Goal: Task Accomplishment & Management: Manage account settings

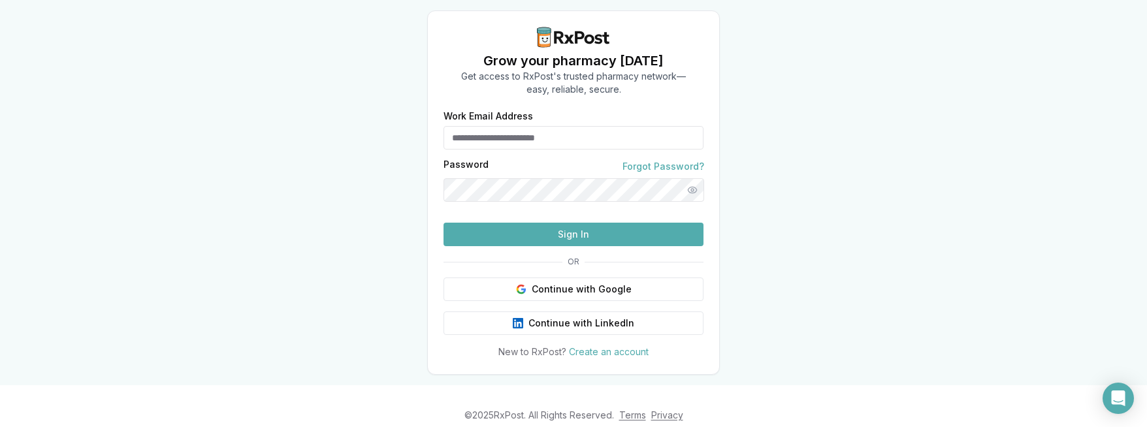
click at [566, 138] on input "Work Email Address" at bounding box center [574, 138] width 260 height 24
type input "**********"
click at [598, 246] on button "Sign In" at bounding box center [574, 235] width 260 height 24
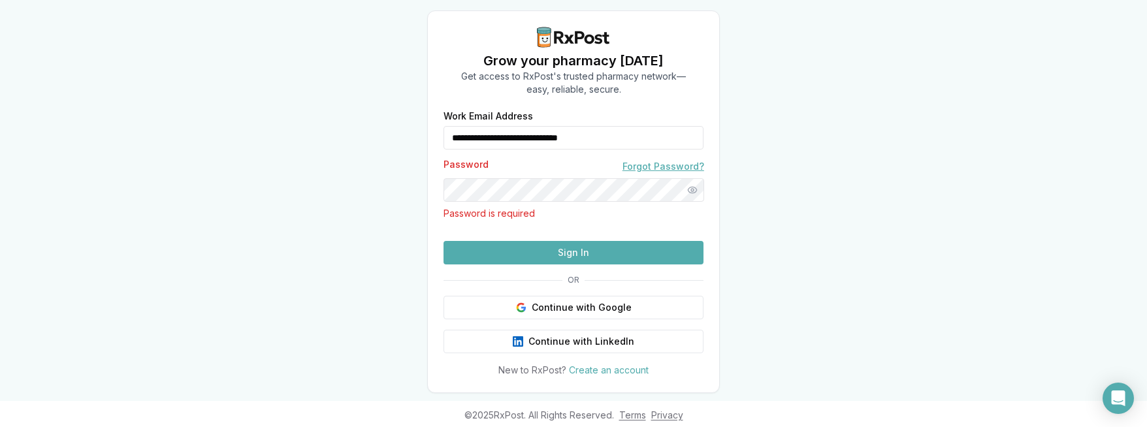
click at [662, 167] on link "Forgot Password?" at bounding box center [664, 166] width 82 height 13
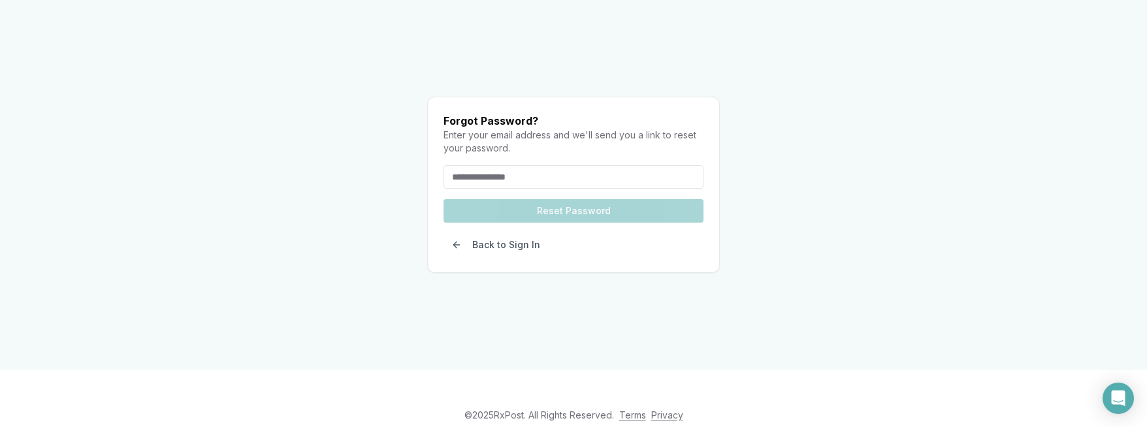
click at [559, 165] on input "email" at bounding box center [574, 177] width 260 height 24
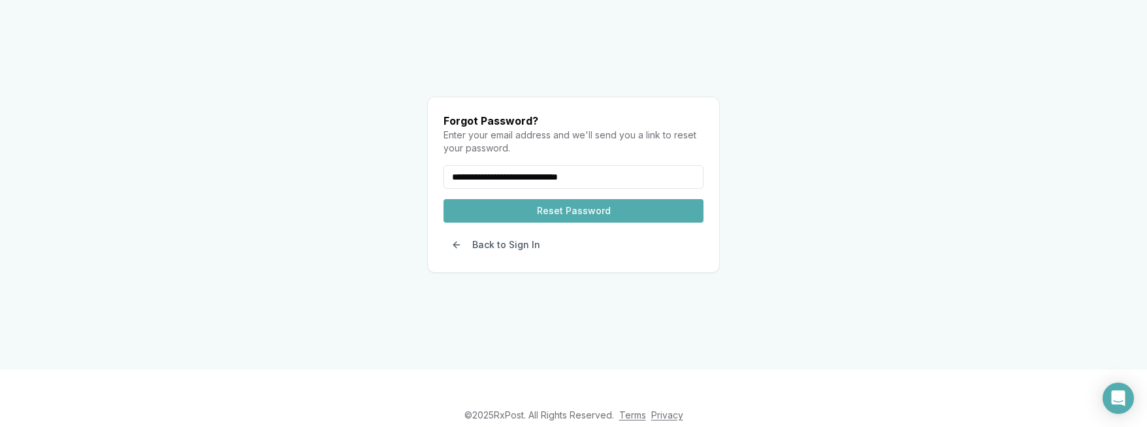
type input "**********"
click at [583, 199] on button "Reset Password" at bounding box center [574, 211] width 260 height 24
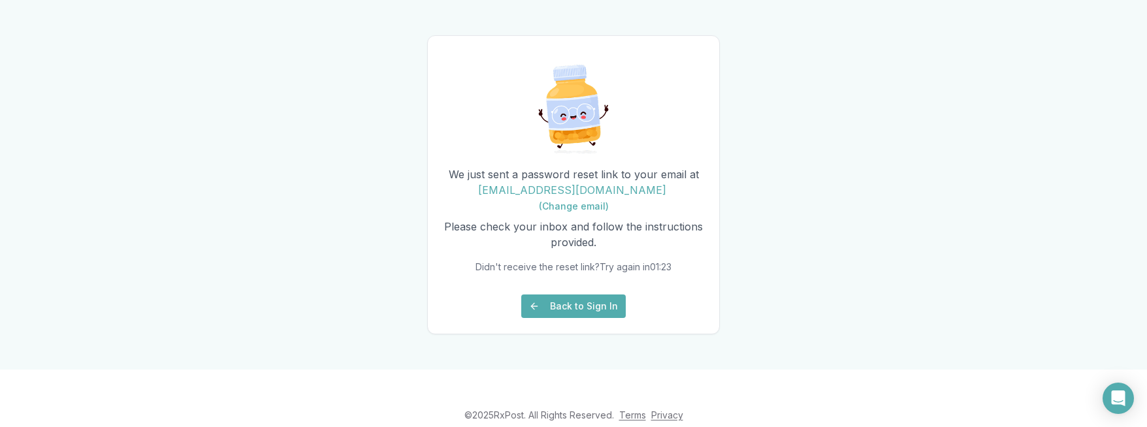
click at [574, 318] on button "Back to Sign In" at bounding box center [573, 307] width 105 height 24
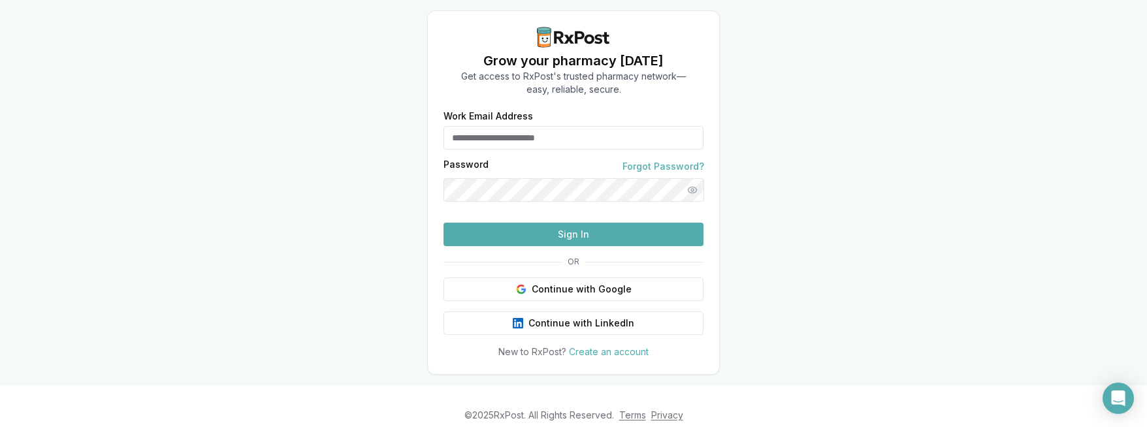
click at [518, 140] on input "Work Email Address" at bounding box center [574, 138] width 260 height 24
type input "**********"
click at [444, 223] on button "Sign In" at bounding box center [574, 235] width 260 height 24
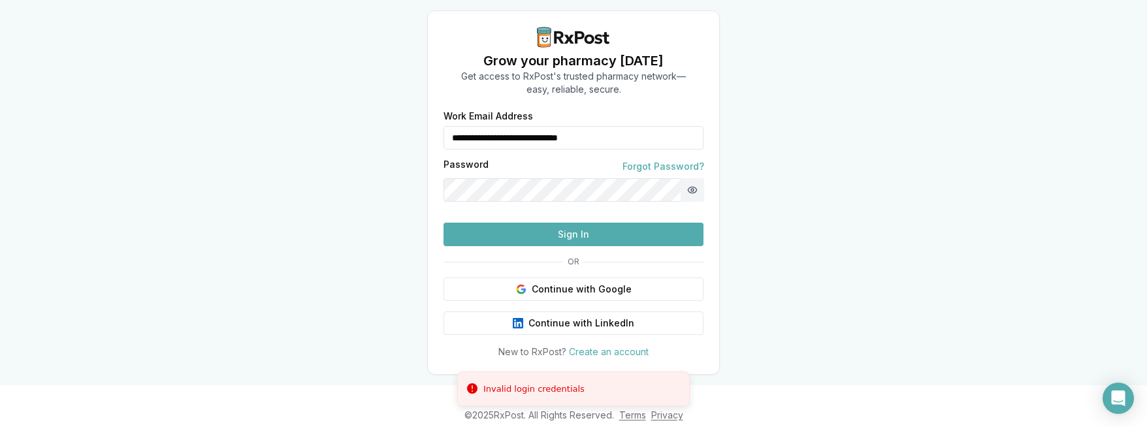
click at [696, 190] on button "Show password" at bounding box center [693, 190] width 24 height 24
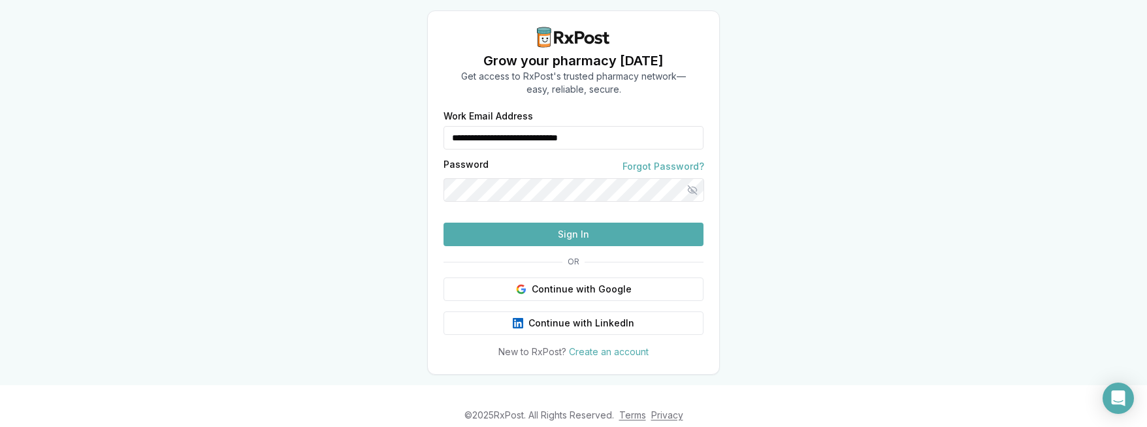
click at [575, 246] on button "Sign In" at bounding box center [574, 235] width 260 height 24
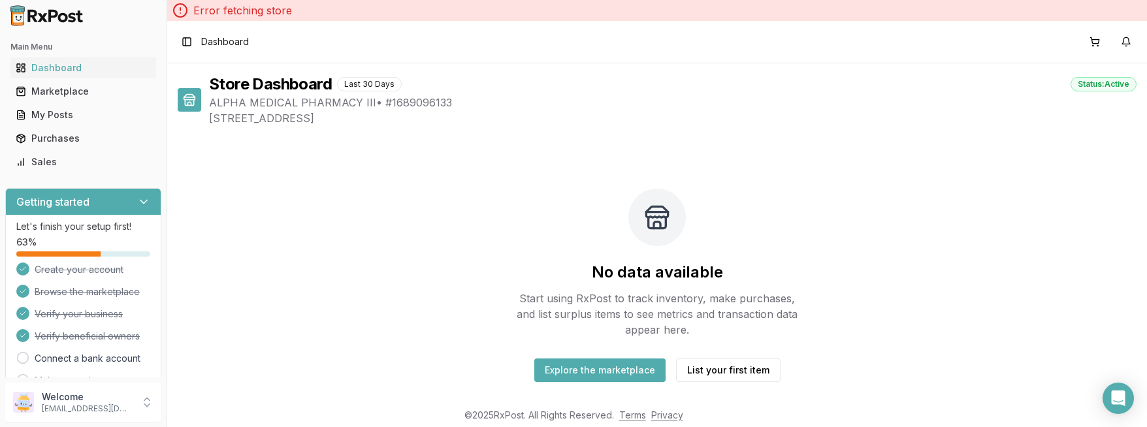
click at [97, 228] on p "Let's finish your setup first!" at bounding box center [83, 226] width 134 height 13
click at [73, 358] on link "Connect a bank account" at bounding box center [88, 358] width 106 height 13
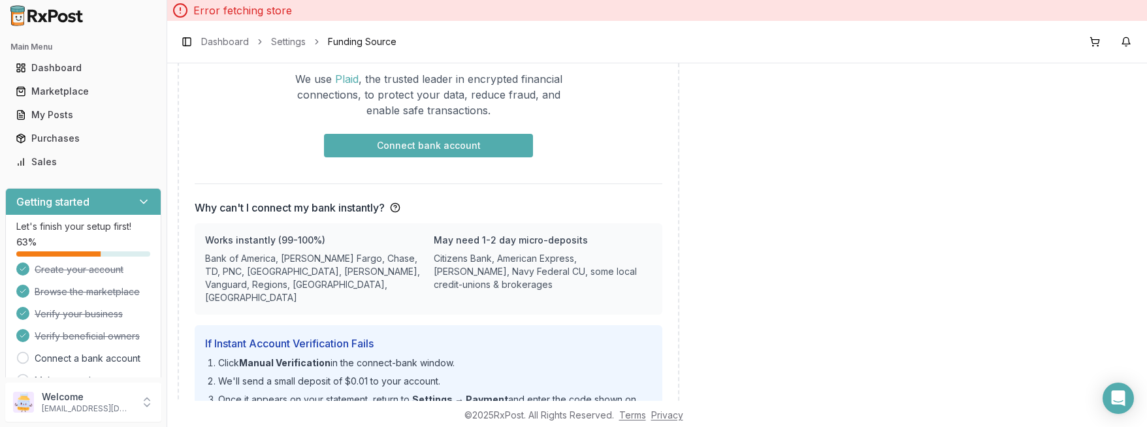
scroll to position [261, 0]
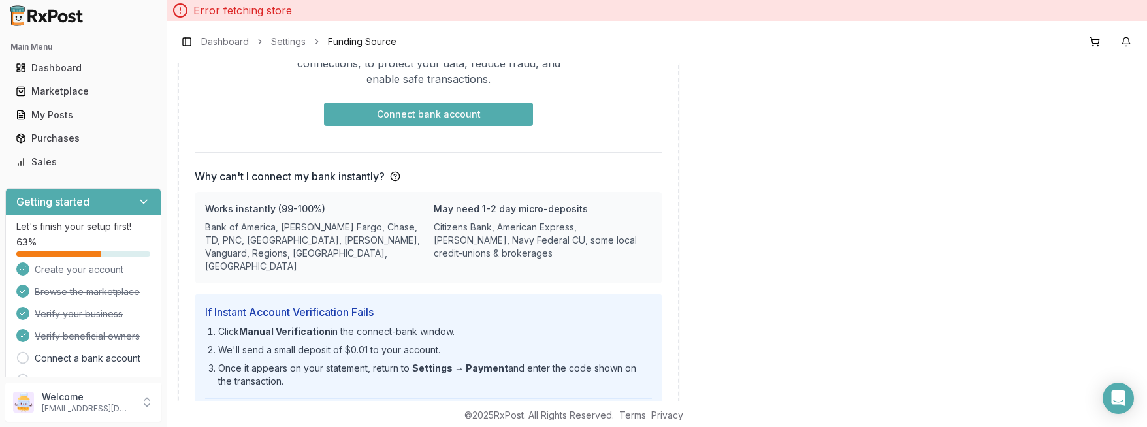
click at [461, 118] on button "Connect bank account" at bounding box center [428, 115] width 209 height 24
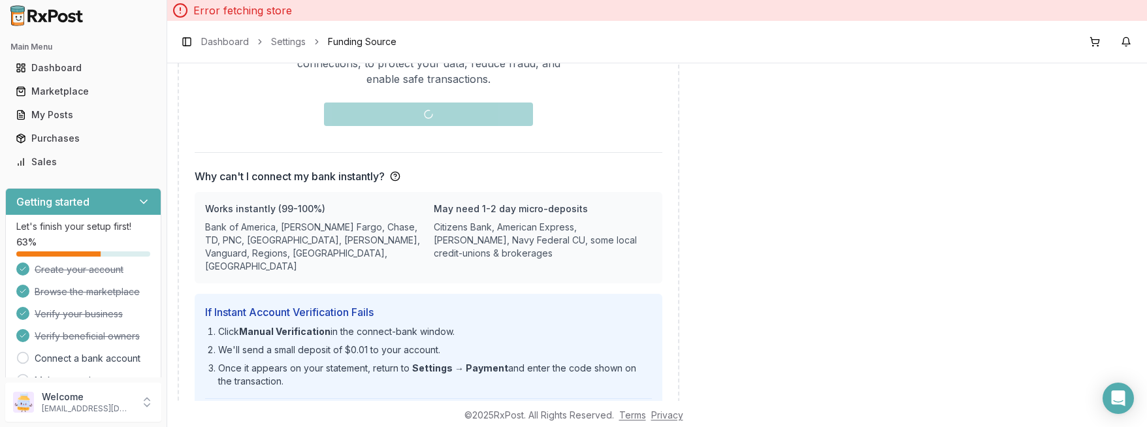
scroll to position [0, 0]
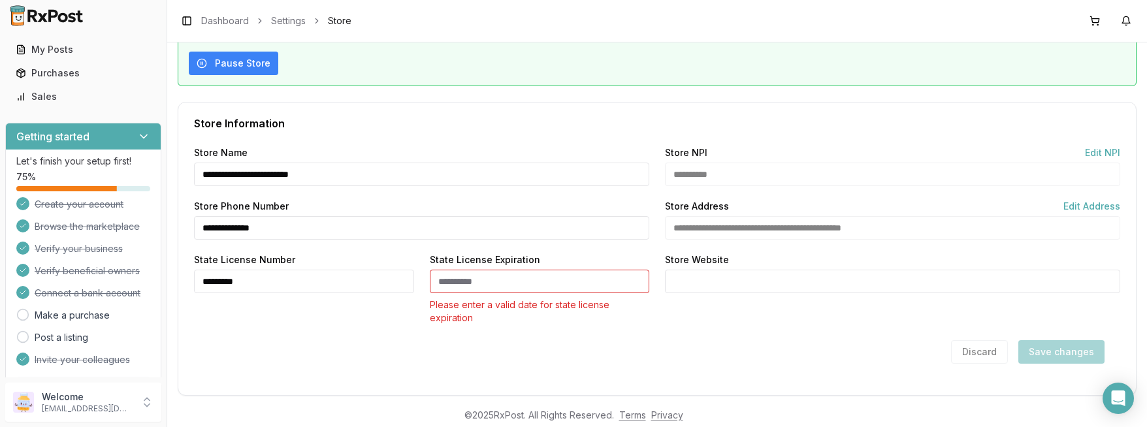
scroll to position [174, 0]
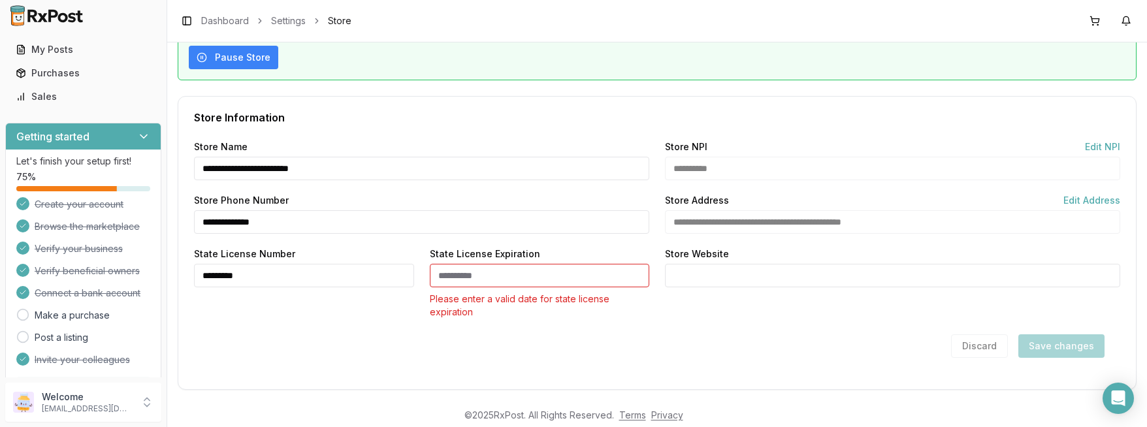
click at [445, 274] on input "State License Expiration" at bounding box center [540, 276] width 220 height 24
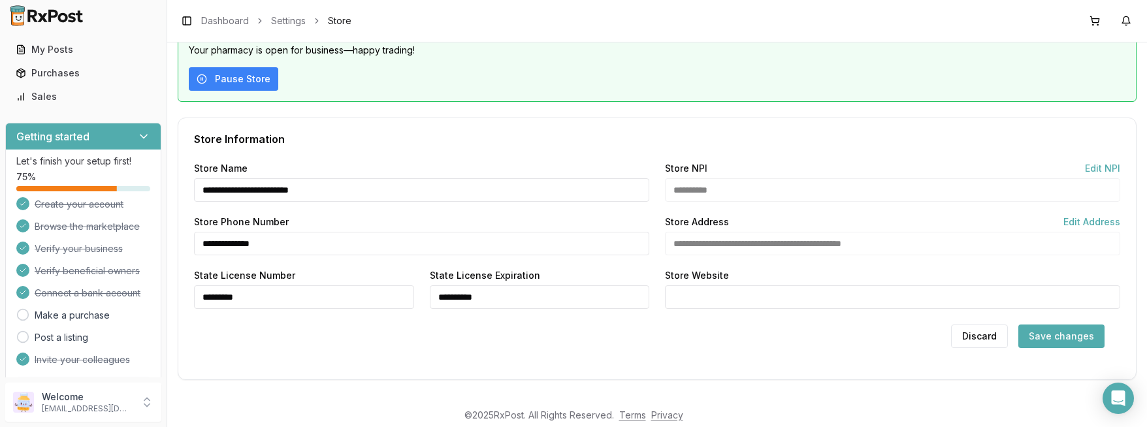
scroll to position [150, 0]
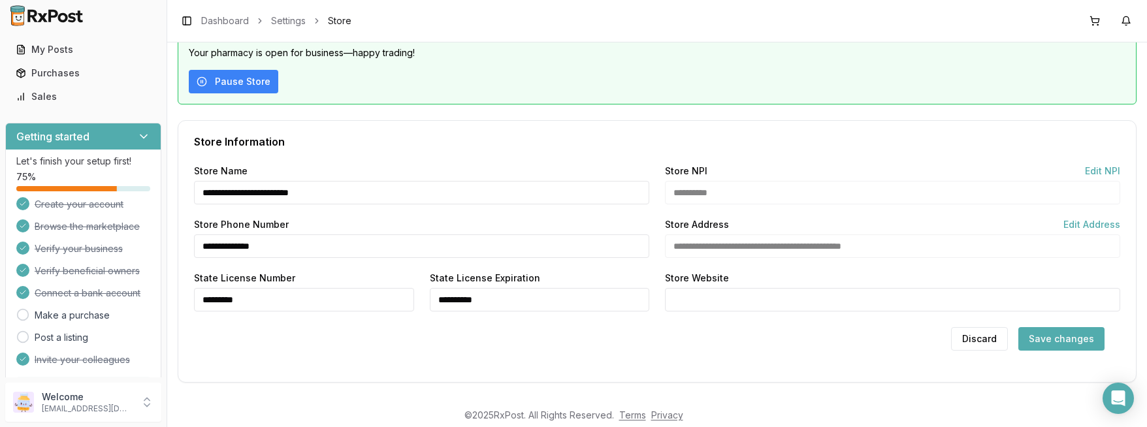
type input "**********"
click at [692, 335] on div "Discard Save changes" at bounding box center [657, 339] width 926 height 24
click at [1049, 340] on button "Save changes" at bounding box center [1061, 339] width 86 height 24
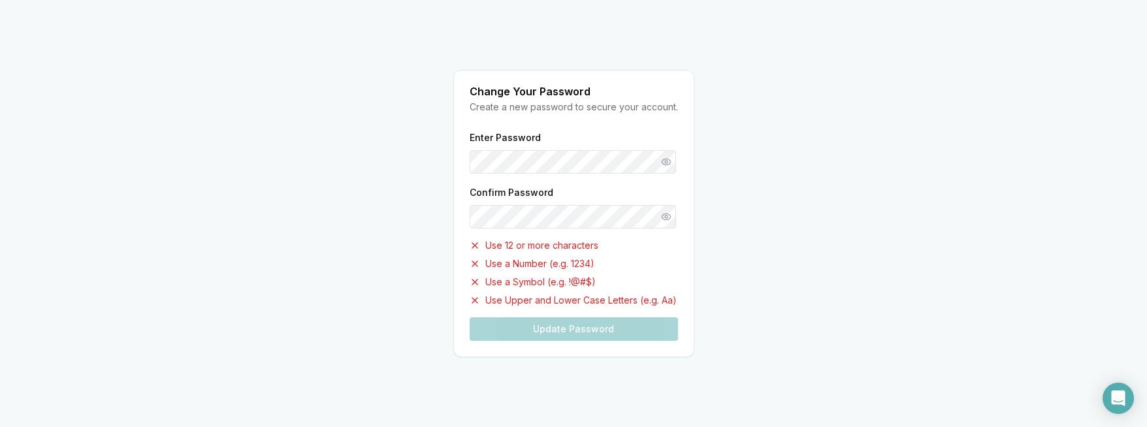
click at [538, 206] on div "Enter Password Confirm Password Use 12 or more characters Use a Number (e.g. 12…" at bounding box center [574, 235] width 208 height 212
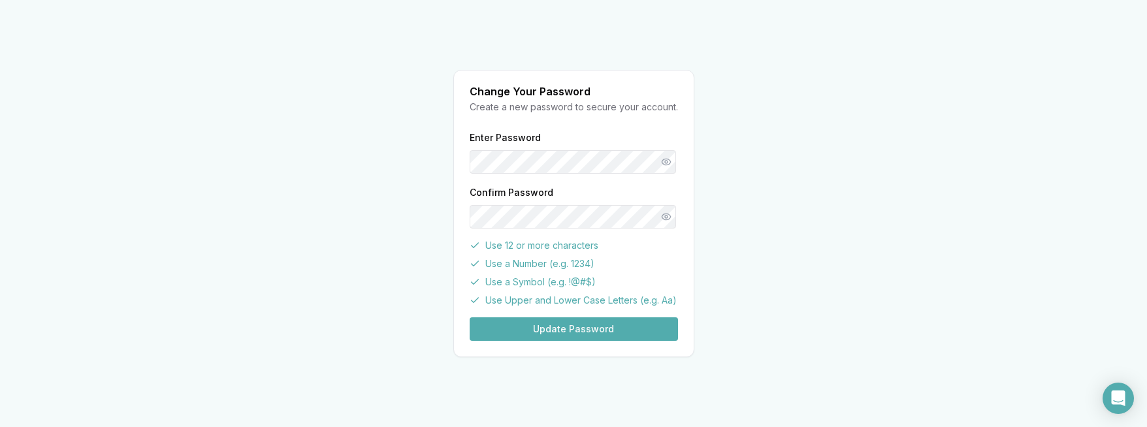
click at [586, 327] on button "Update Password" at bounding box center [574, 329] width 208 height 24
